Goal: Find specific page/section: Find specific page/section

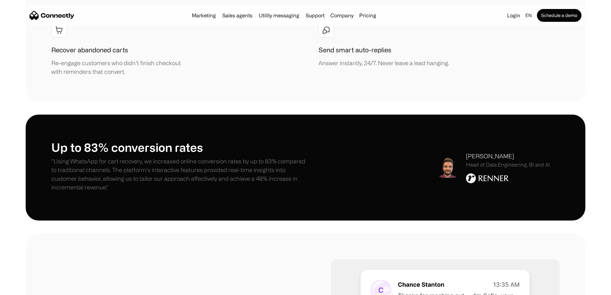
scroll to position [1027, 0]
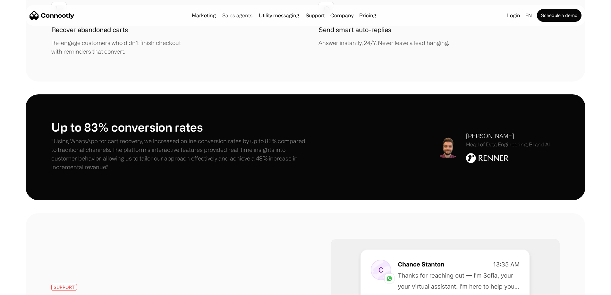
click at [225, 16] on link "Sales agents" at bounding box center [237, 15] width 35 height 5
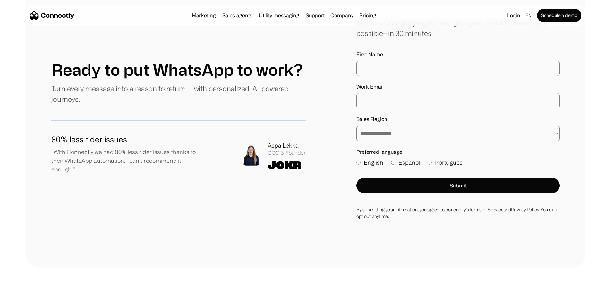
scroll to position [1839, 0]
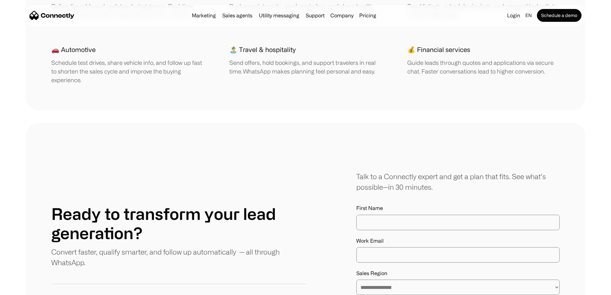
scroll to position [1605, 0]
